Goal: Navigation & Orientation: Find specific page/section

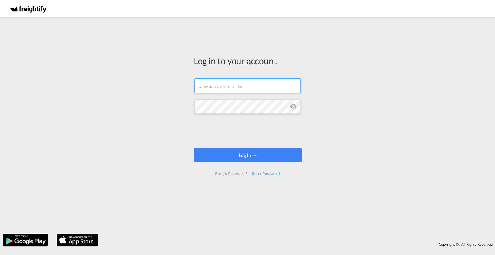
click at [240, 87] on input "text" at bounding box center [247, 85] width 106 height 14
type input "[EMAIL_ADDRESS][PERSON_NAME][DOMAIN_NAME]"
click at [292, 107] on md-icon "icon-eye-off" at bounding box center [292, 106] width 7 height 7
click at [180, 107] on div "Log in to your account [PERSON_NAME][EMAIL_ADDRESS][DOMAIN_NAME] Log In Forgot …" at bounding box center [247, 125] width 495 height 210
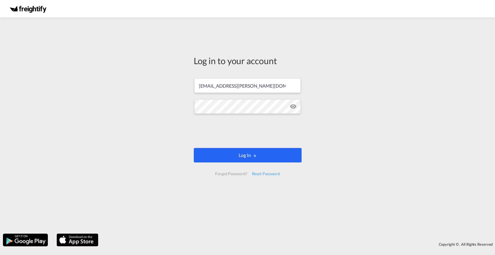
click at [240, 156] on button "Log In" at bounding box center [248, 155] width 108 height 14
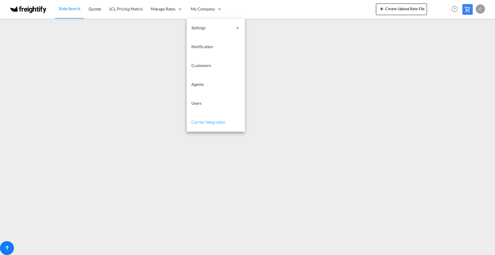
click at [216, 121] on span "Carrier Integration" at bounding box center [208, 121] width 34 height 5
